Goal: Entertainment & Leisure: Consume media (video, audio)

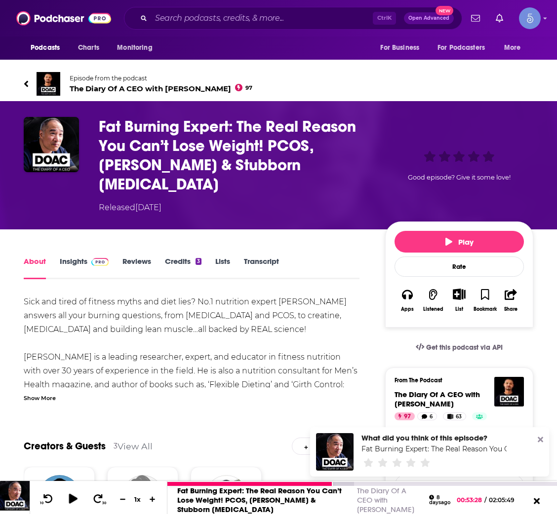
click at [75, 497] on icon at bounding box center [73, 499] width 8 height 10
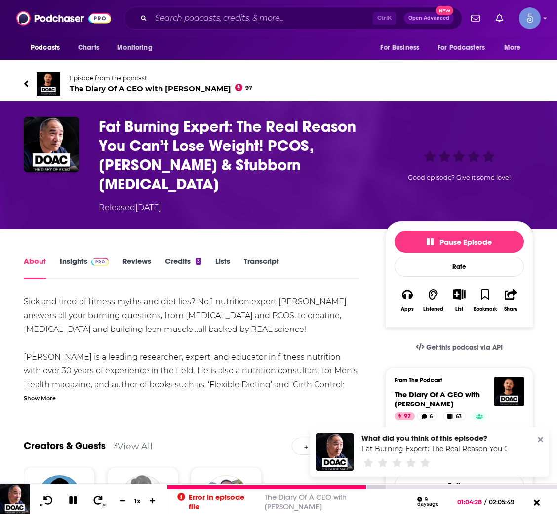
click at [76, 503] on icon at bounding box center [73, 501] width 8 height 8
click at [73, 501] on icon at bounding box center [73, 501] width 8 height 10
click at [46, 500] on icon at bounding box center [48, 500] width 10 height 9
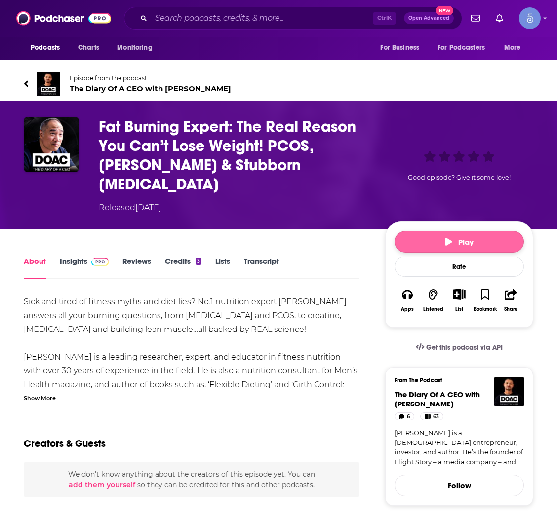
click at [455, 237] on span "Play" at bounding box center [459, 241] width 28 height 9
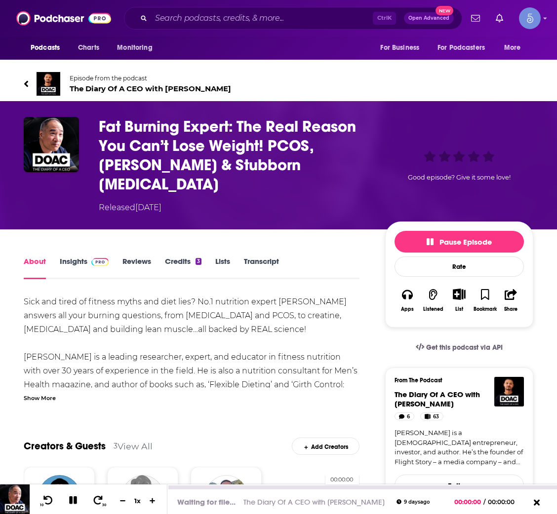
click at [319, 488] on div "00:00:00" at bounding box center [361, 488] width 389 height 4
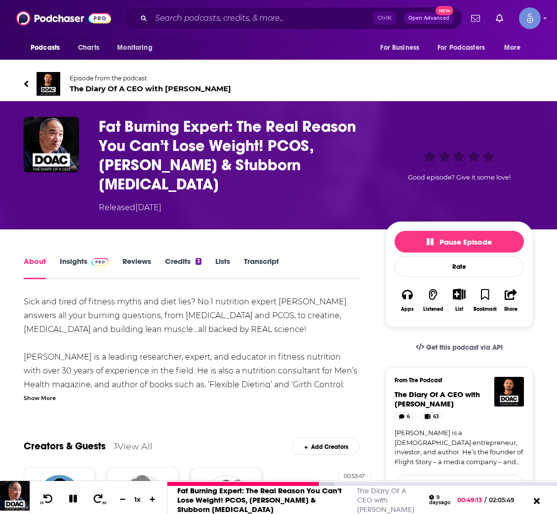
click at [334, 482] on div at bounding box center [250, 484] width 167 height 4
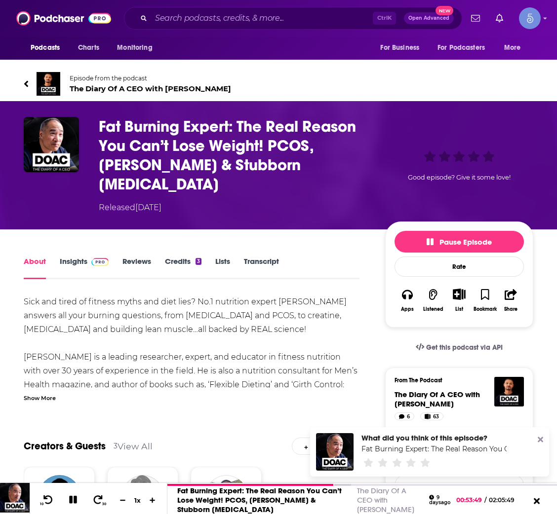
click at [538, 440] on icon at bounding box center [540, 440] width 5 height 8
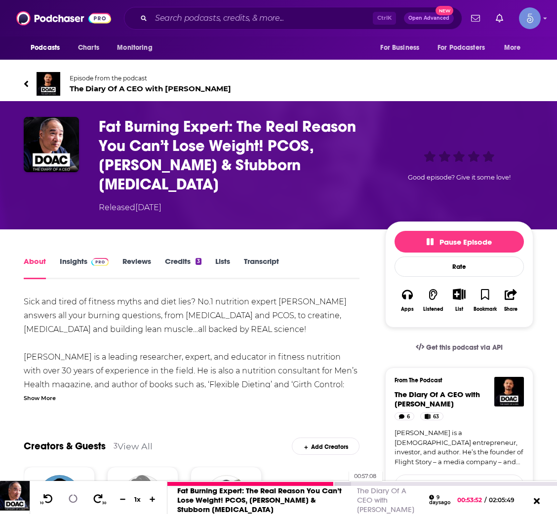
click at [344, 482] on div at bounding box center [258, 484] width 183 height 4
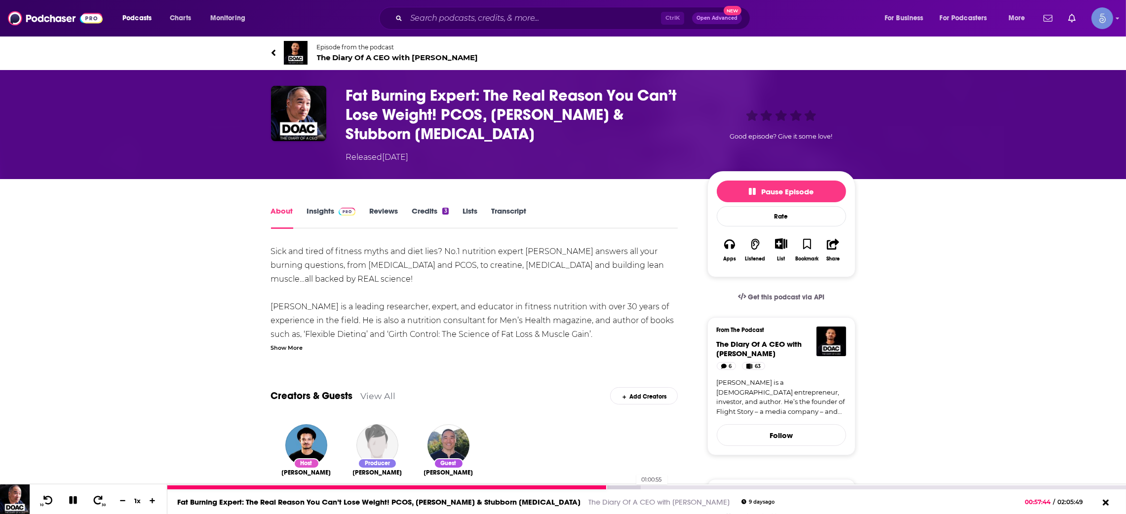
click at [556, 487] on div at bounding box center [403, 488] width 473 height 4
click at [556, 489] on div at bounding box center [418, 488] width 502 height 4
click at [556, 487] on div at bounding box center [433, 488] width 533 height 4
click at [556, 488] on div at bounding box center [444, 488] width 555 height 4
click at [556, 489] on div at bounding box center [459, 488] width 584 height 4
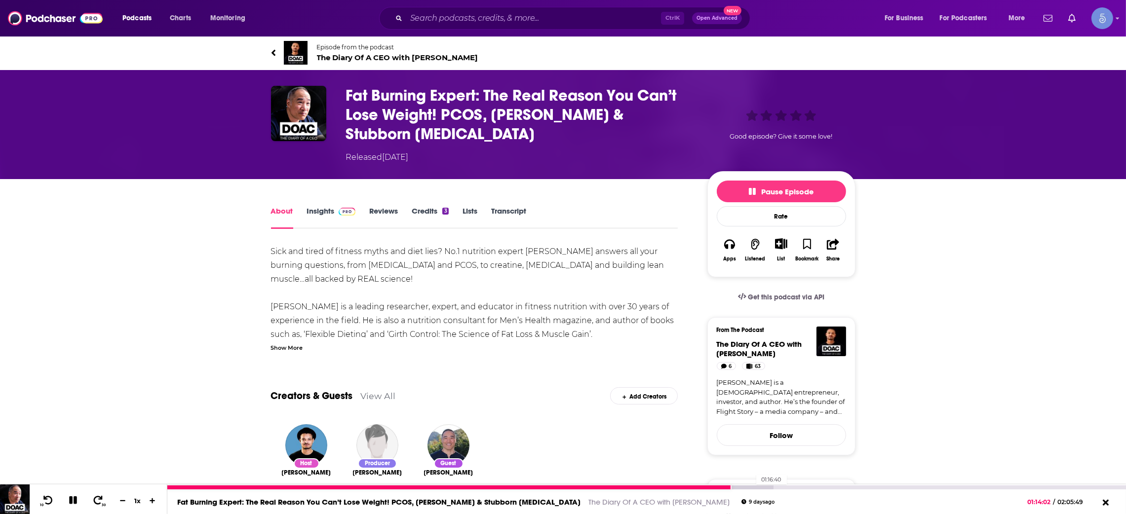
click at [556, 489] on div at bounding box center [470, 488] width 606 height 4
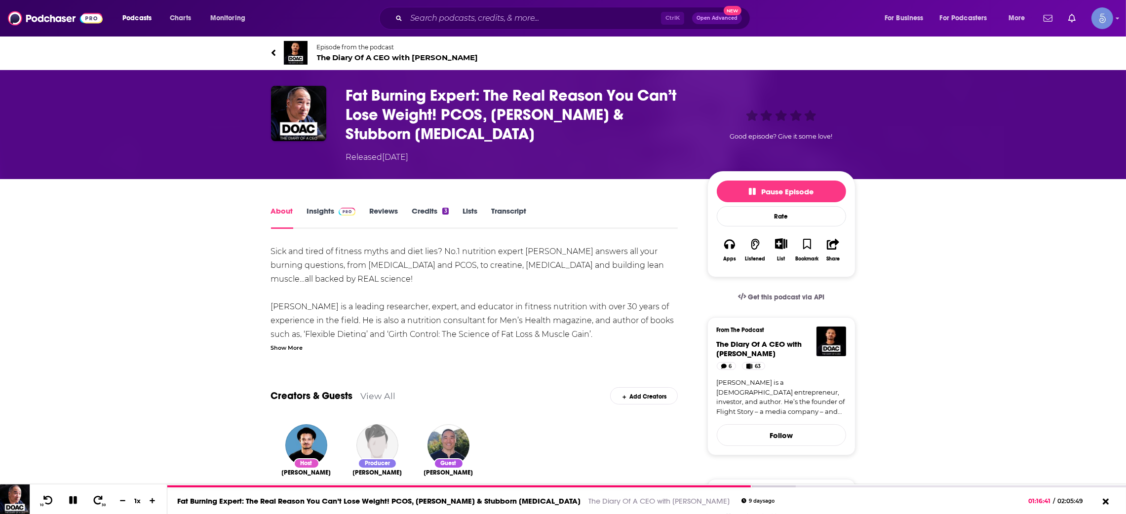
click at [556, 484] on div "Share This Episode Recommendation sent [URL][DOMAIN_NAME][PERSON_NAME] Copy Link" at bounding box center [781, 520] width 148 height 82
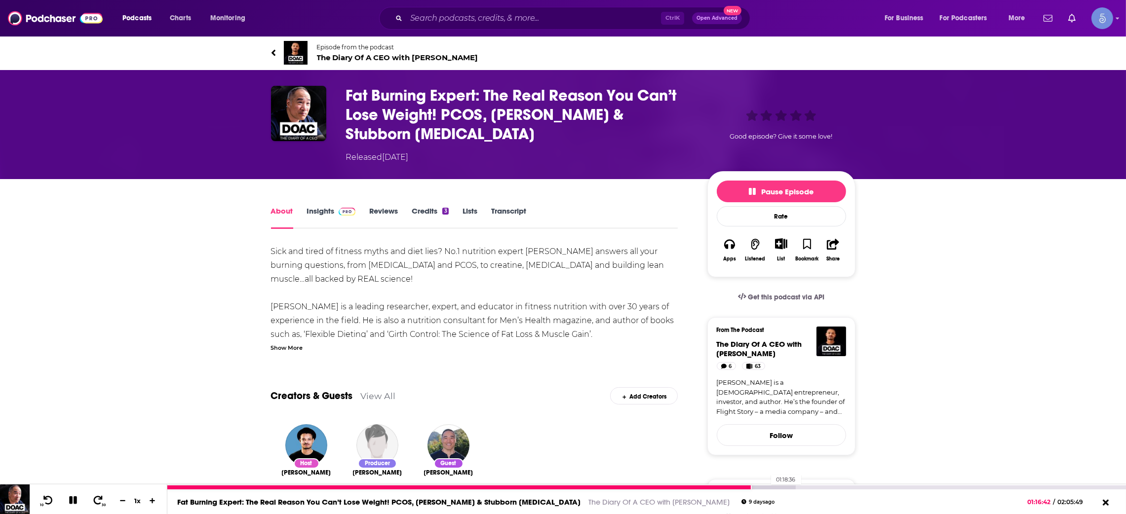
click at [556, 486] on div at bounding box center [481, 488] width 628 height 4
click at [556, 486] on div at bounding box center [466, 488] width 599 height 4
